Goal: Task Accomplishment & Management: Manage account settings

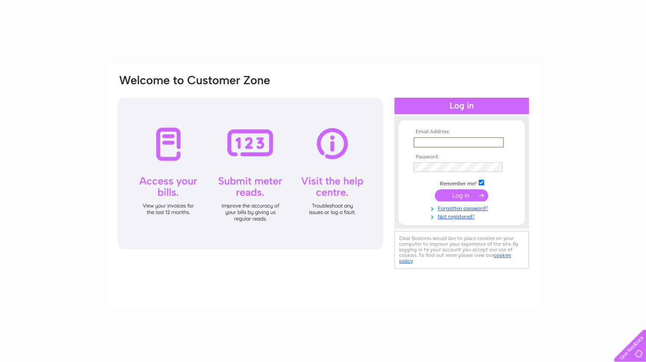
type input "[PERSON_NAME][EMAIL_ADDRESS][PERSON_NAME][DOMAIN_NAME]"
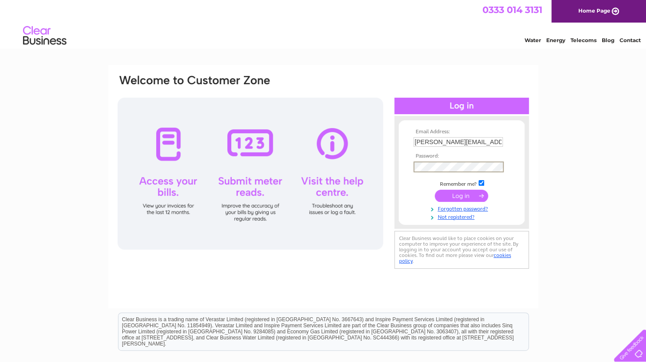
click at [453, 194] on input "submit" at bounding box center [461, 196] width 53 height 12
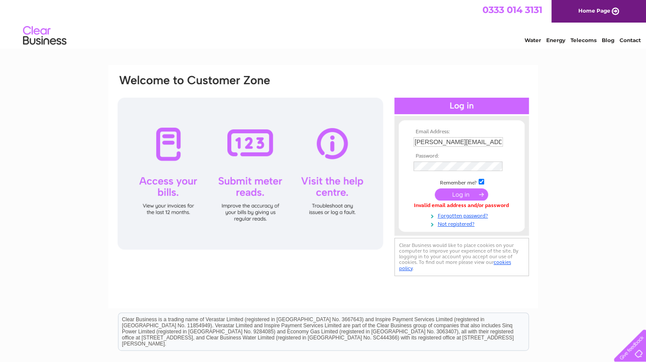
click at [456, 199] on input "submit" at bounding box center [461, 194] width 53 height 12
click at [466, 193] on input "submit" at bounding box center [461, 194] width 53 height 12
